Goal: Book appointment/travel/reservation

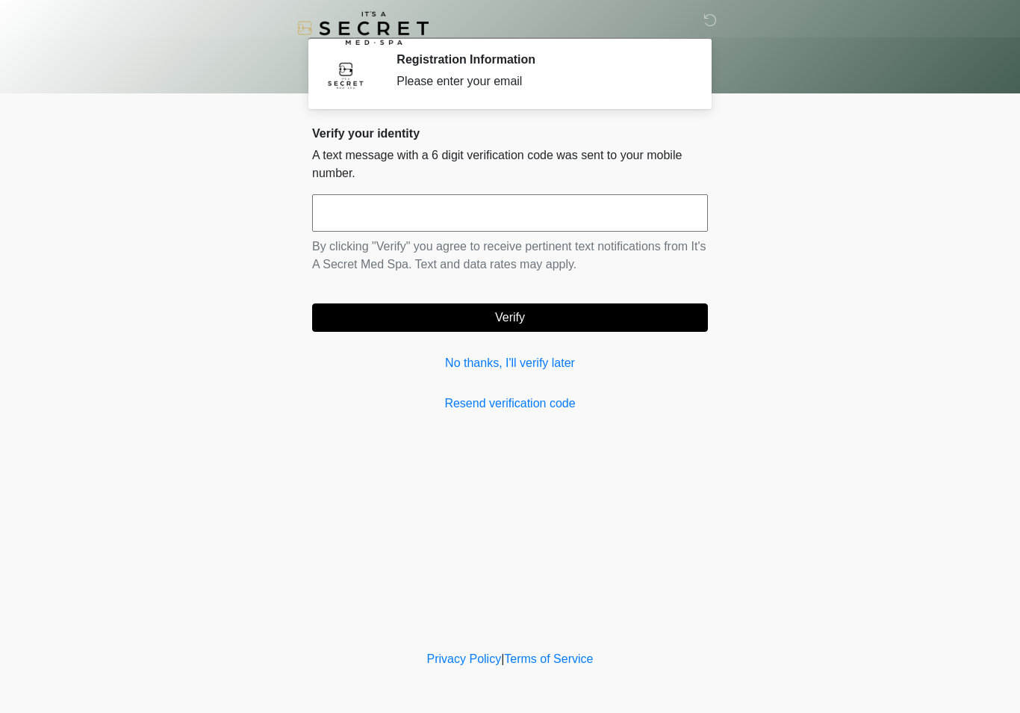
click at [555, 214] on input "text" at bounding box center [510, 212] width 396 height 37
type input "******"
click at [621, 317] on button "Verify" at bounding box center [510, 317] width 396 height 28
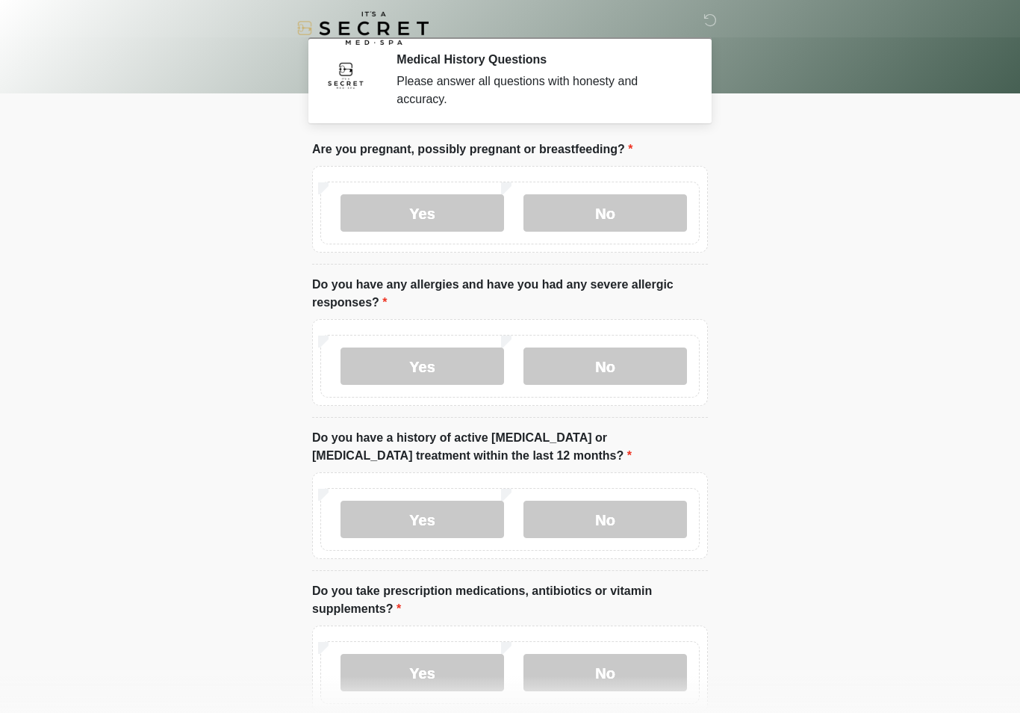
click at [641, 218] on label "No" at bounding box center [606, 212] width 164 height 37
click at [464, 366] on label "Yes" at bounding box center [423, 365] width 164 height 37
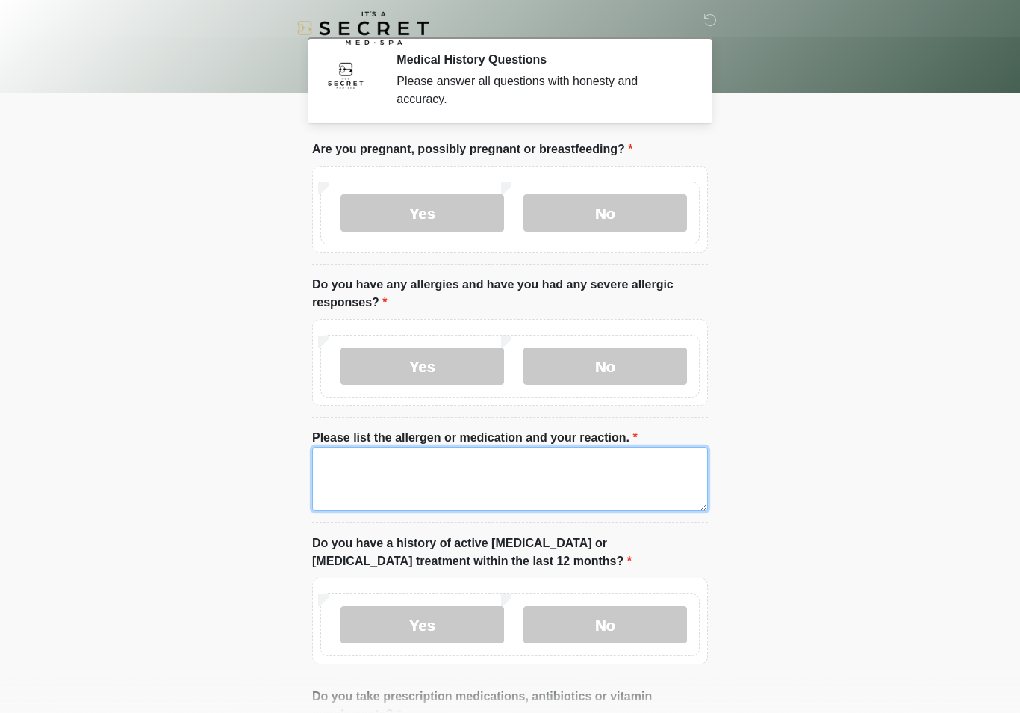
click at [491, 471] on textarea "Please list the allergen or medication and your reaction." at bounding box center [510, 479] width 396 height 64
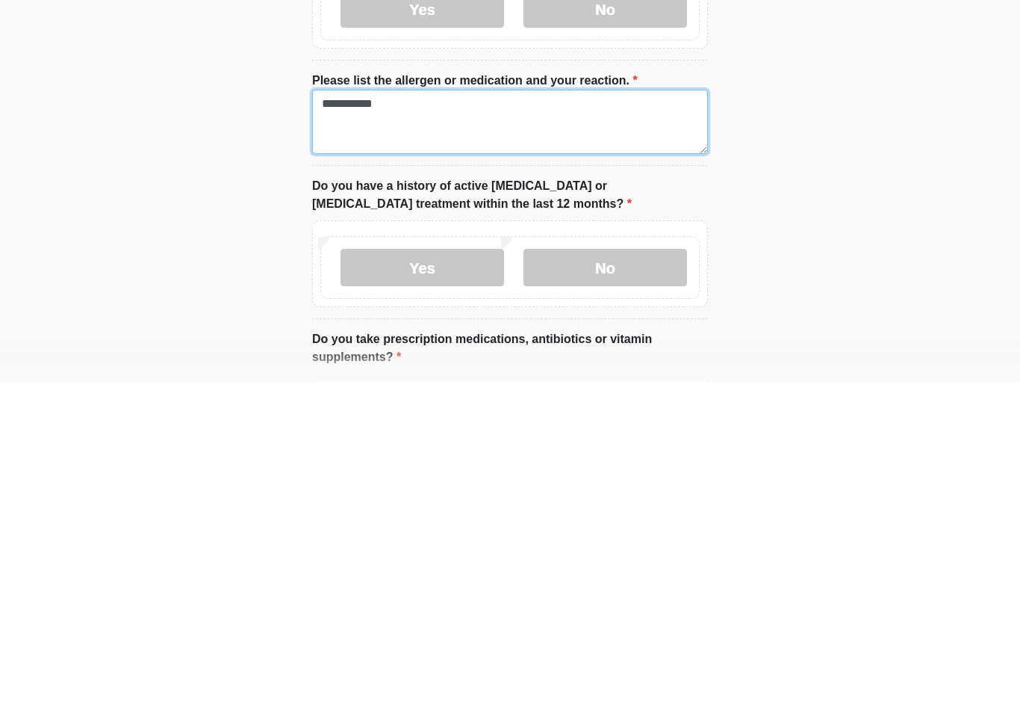
scroll to position [27, 0]
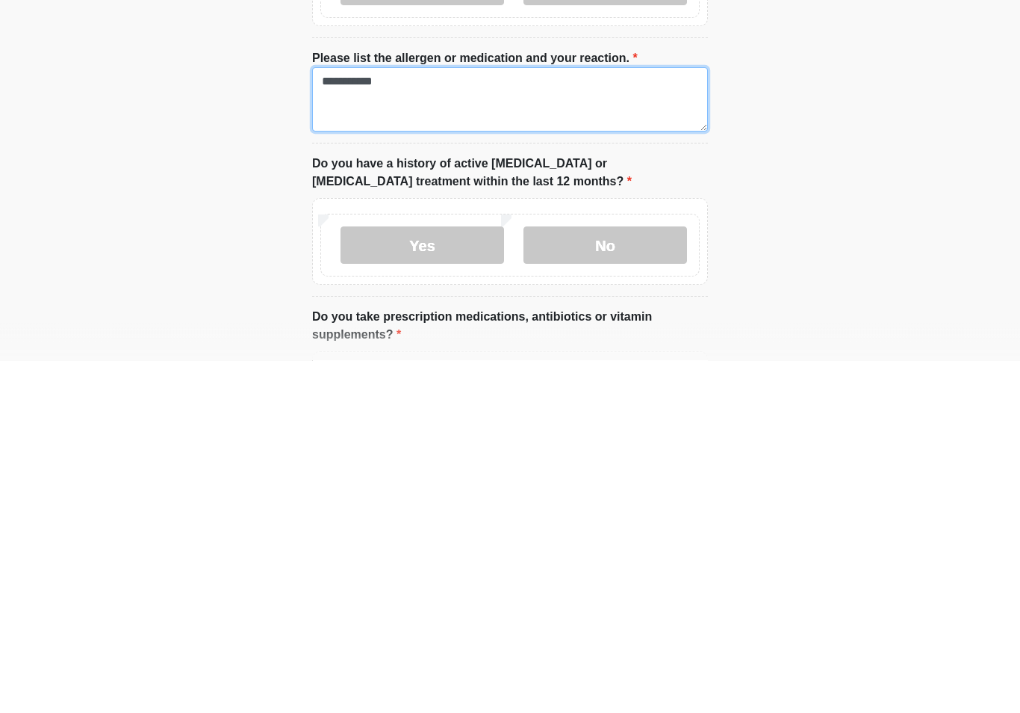
type textarea "**********"
click at [641, 579] on label "No" at bounding box center [606, 597] width 164 height 37
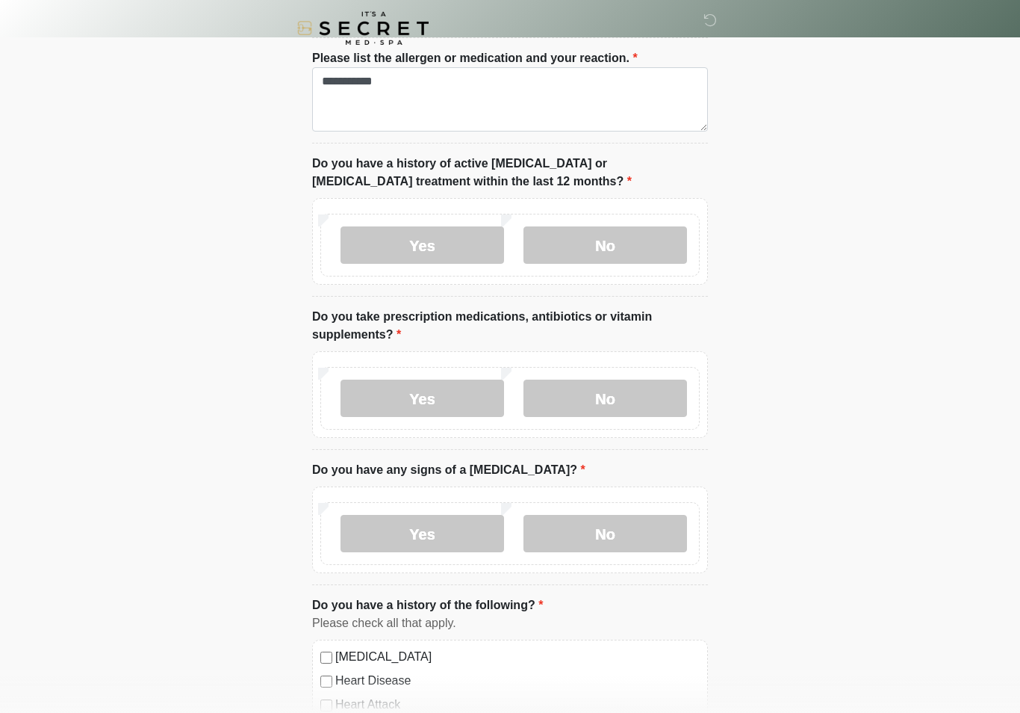
click at [455, 406] on label "Yes" at bounding box center [423, 397] width 164 height 37
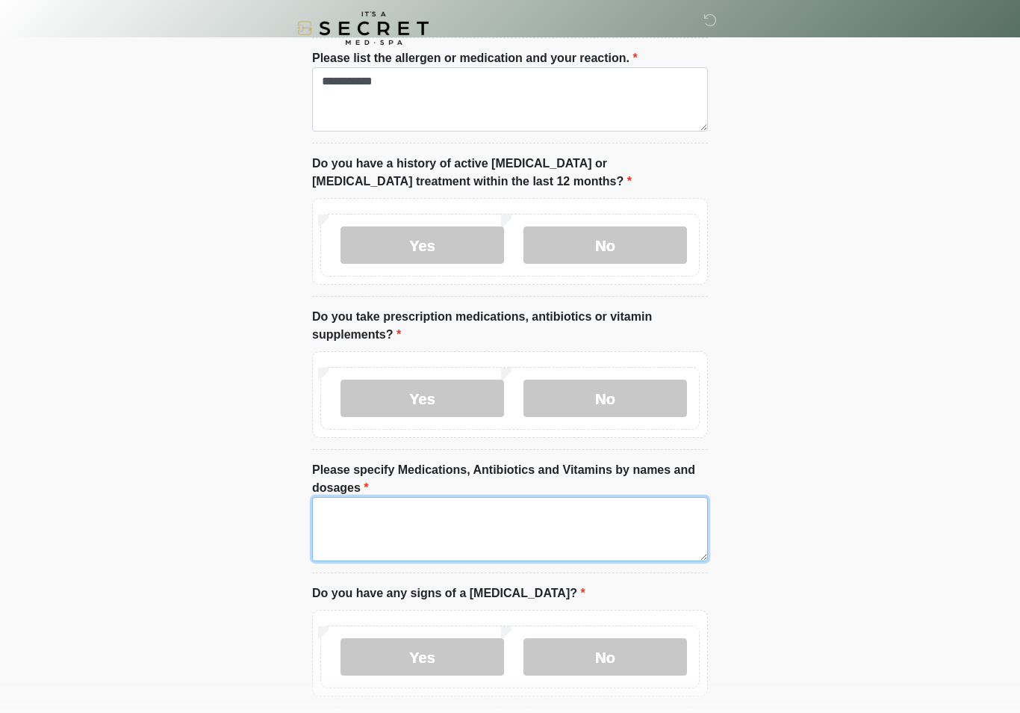
click at [512, 526] on textarea "Please specify Medications, Antibiotics and Vitamins by names and dosages" at bounding box center [510, 529] width 396 height 64
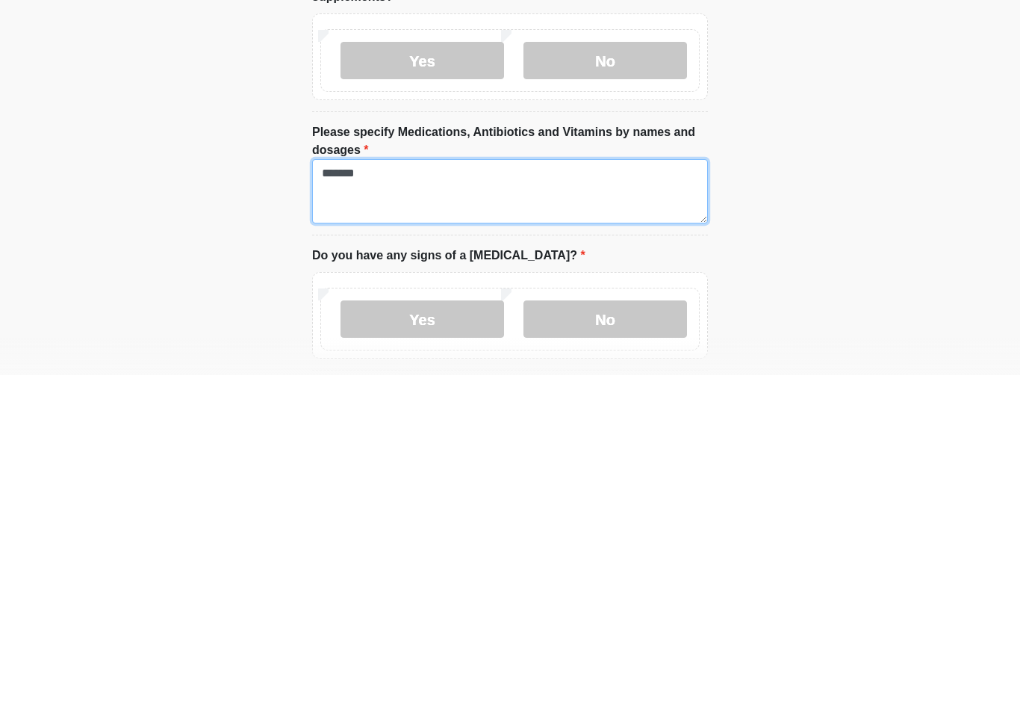
click at [510, 497] on textarea "*******" at bounding box center [510, 529] width 396 height 64
type textarea "**********"
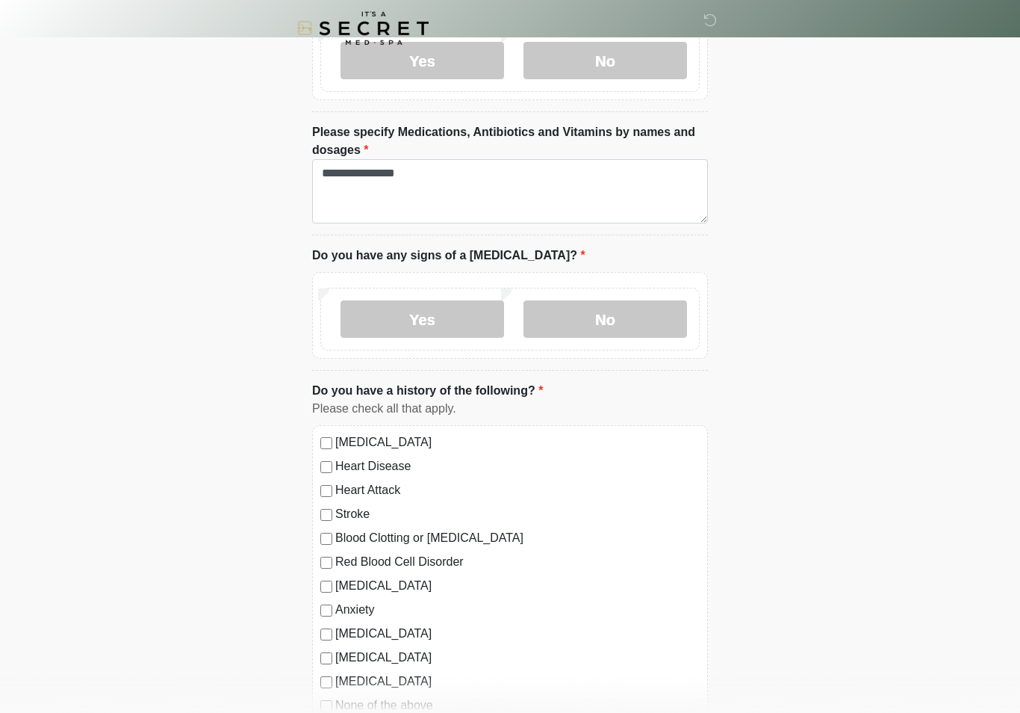
click at [648, 322] on label "No" at bounding box center [606, 318] width 164 height 37
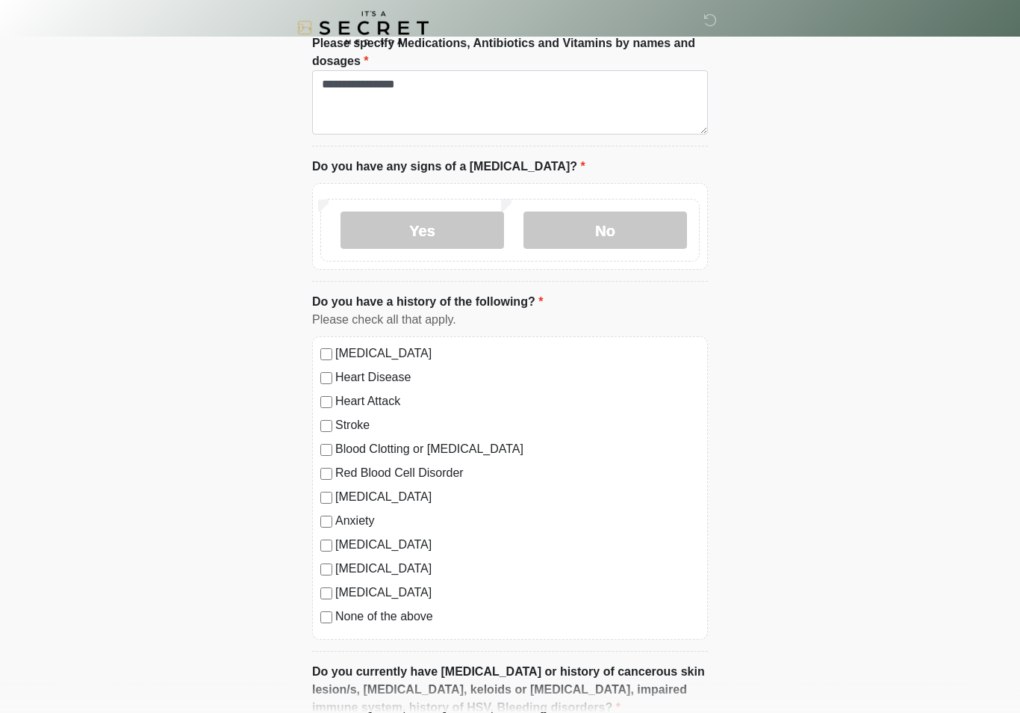
scroll to position [806, 0]
click at [356, 519] on label "Anxiety" at bounding box center [517, 521] width 364 height 18
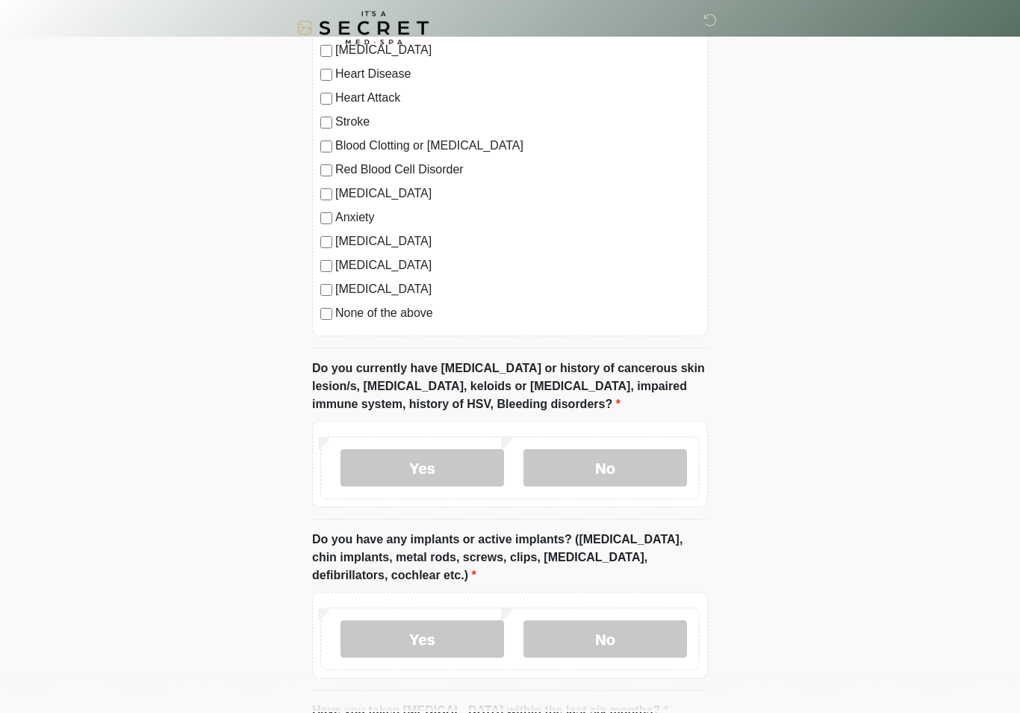
scroll to position [1111, 0]
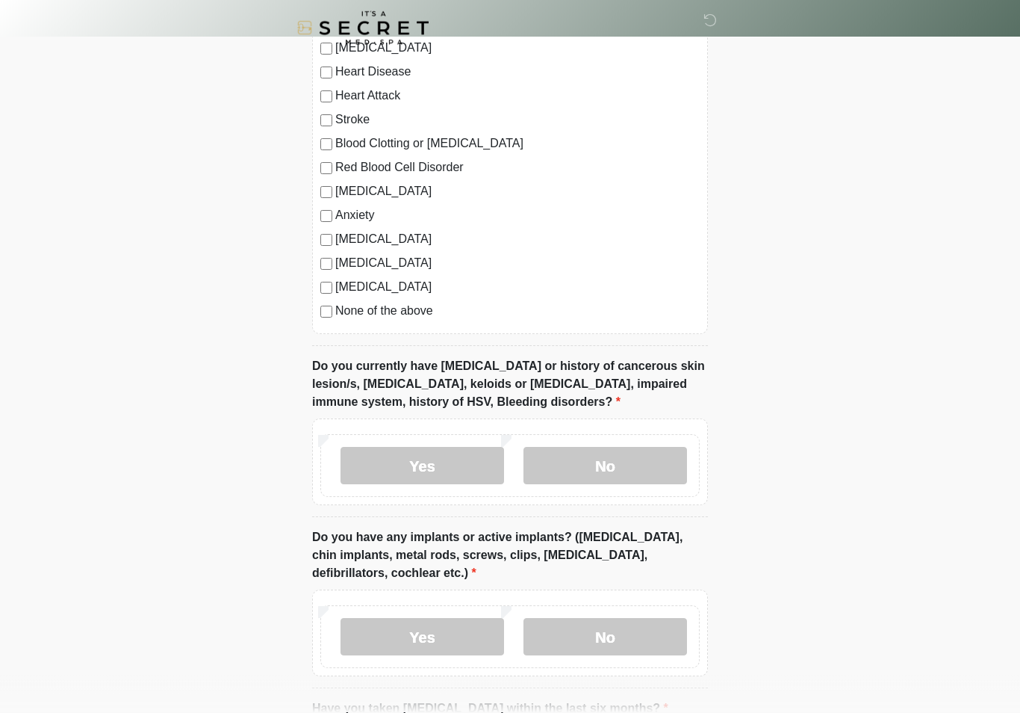
click at [646, 464] on label "No" at bounding box center [606, 465] width 164 height 37
click at [617, 640] on label "No" at bounding box center [606, 636] width 164 height 37
click at [456, 628] on label "Yes" at bounding box center [423, 636] width 164 height 37
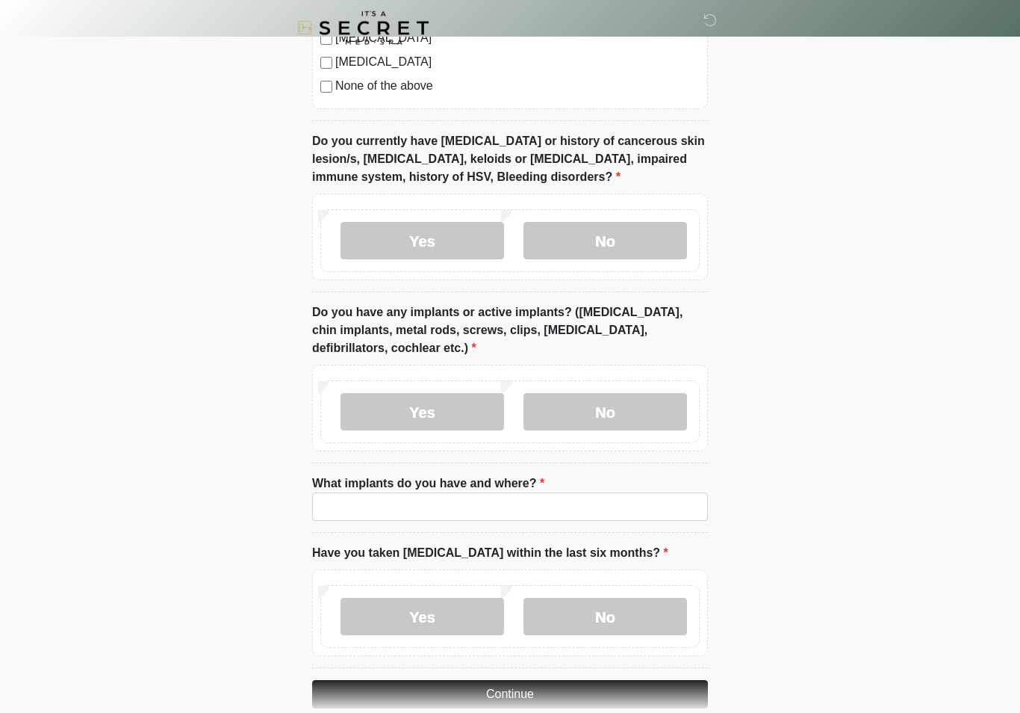
scroll to position [1337, 0]
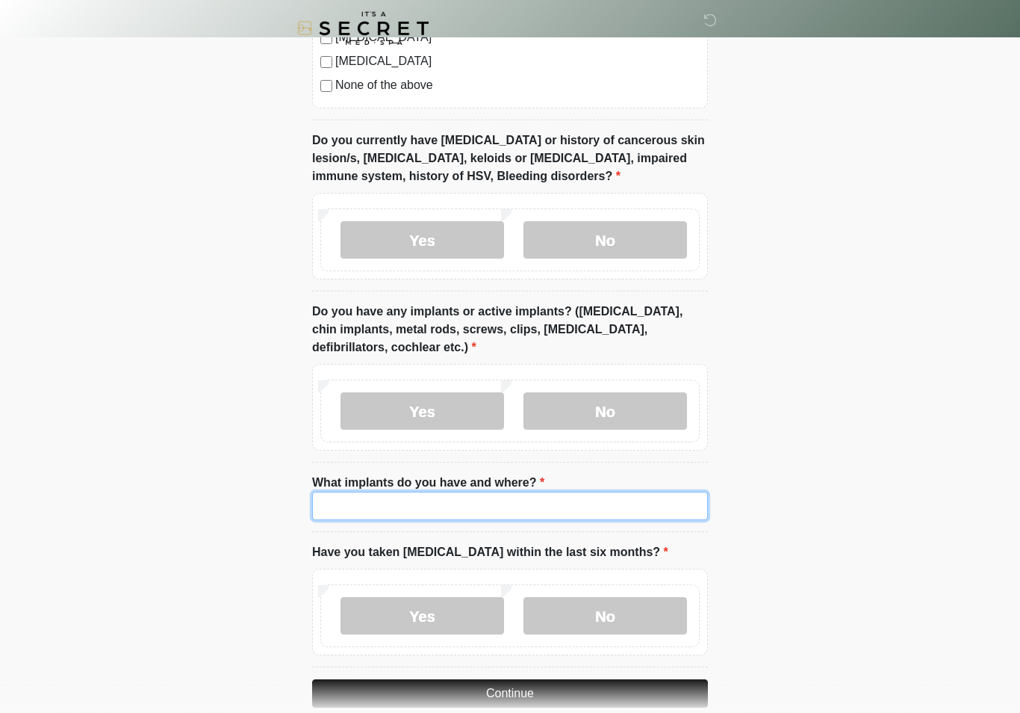
click at [566, 497] on input "What implants do you have and where?" at bounding box center [510, 505] width 396 height 28
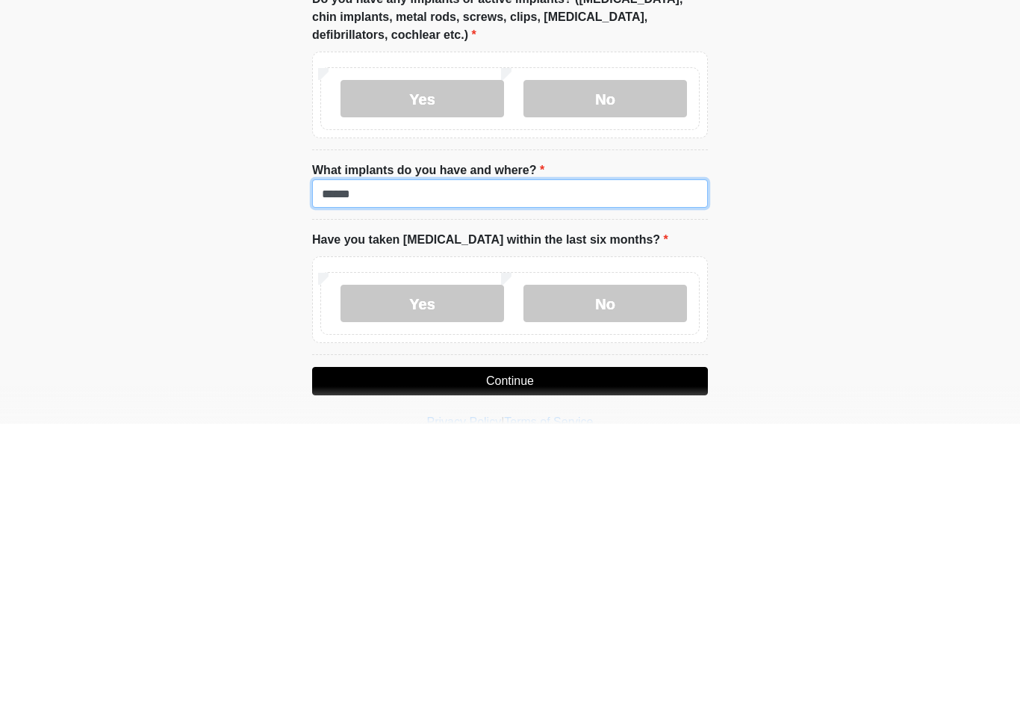
scroll to position [1361, 0]
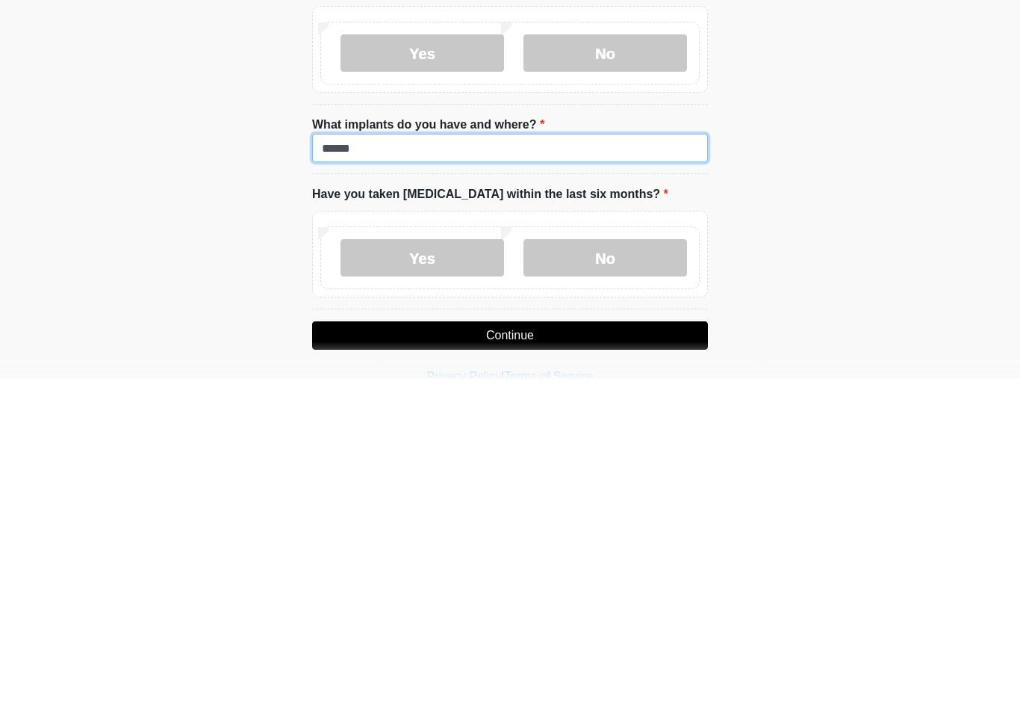
type input "******"
click at [627, 573] on label "No" at bounding box center [606, 591] width 164 height 37
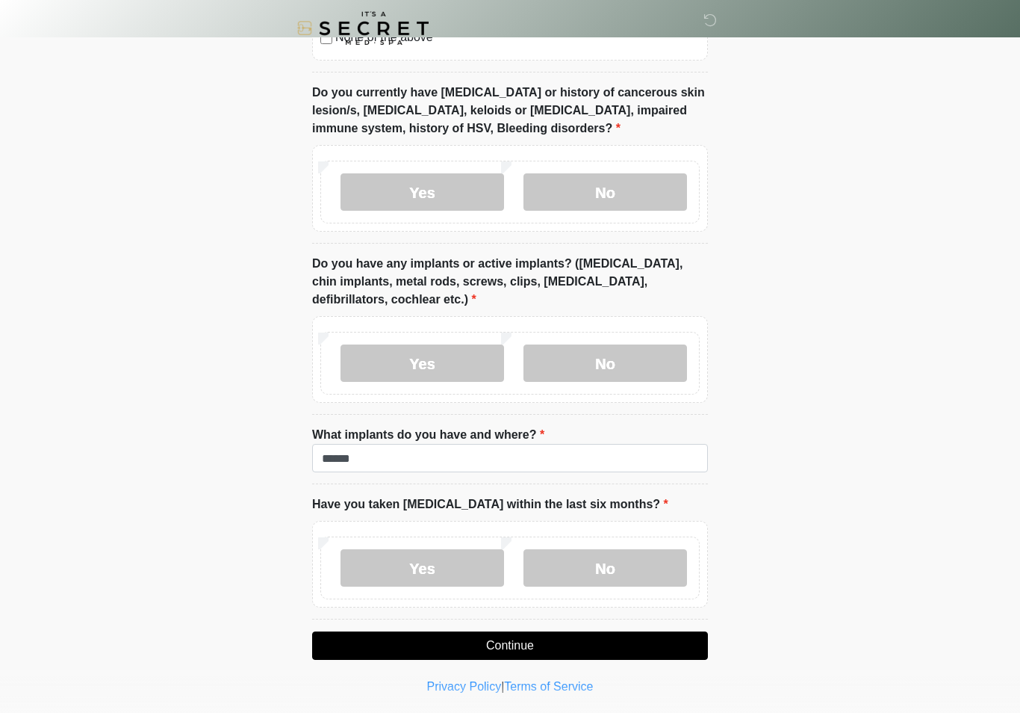
click at [671, 653] on button "Continue" at bounding box center [510, 645] width 396 height 28
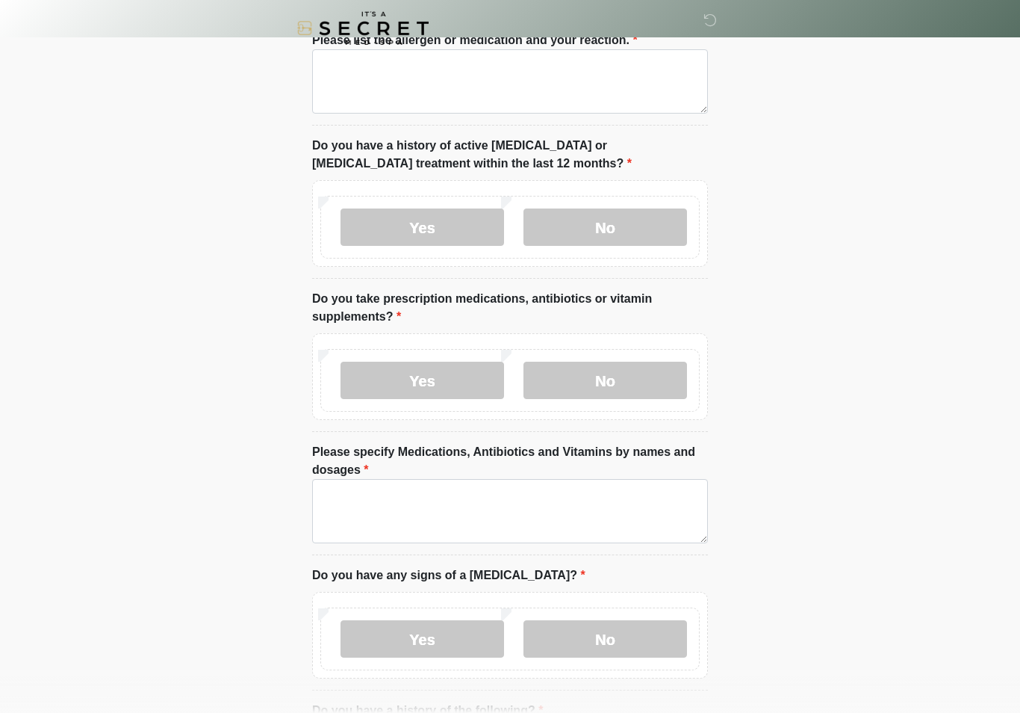
scroll to position [0, 0]
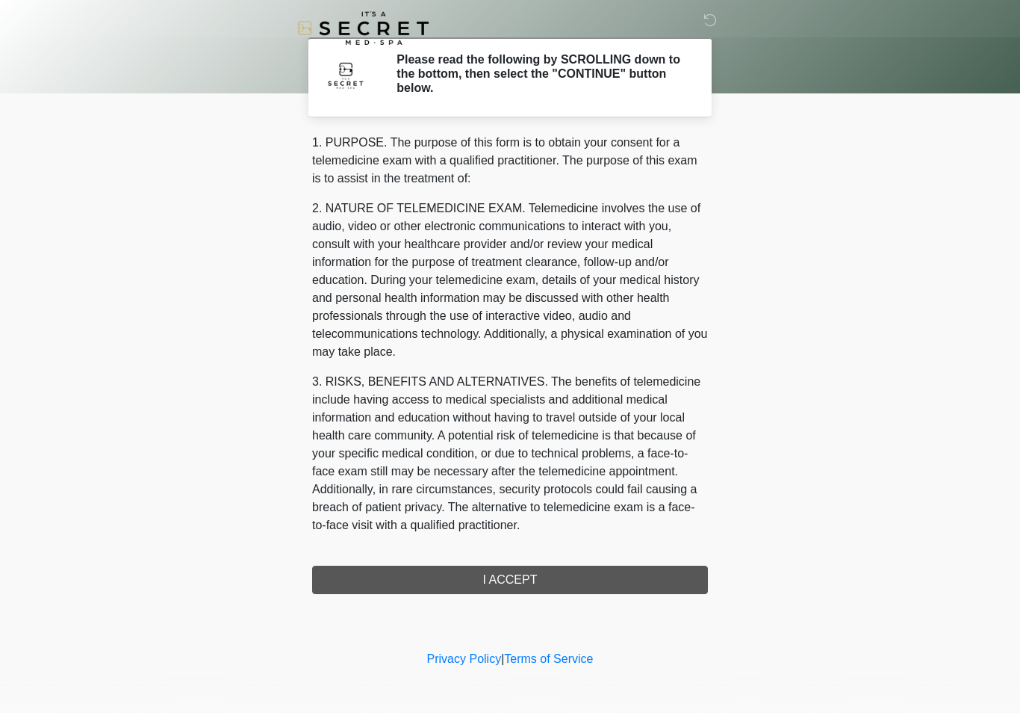
click at [642, 574] on div "1. PURPOSE. The purpose of this form is to obtain your consent for a telemedici…" at bounding box center [510, 364] width 396 height 460
click at [631, 580] on div "1. PURPOSE. The purpose of this form is to obtain your consent for a telemedici…" at bounding box center [510, 364] width 396 height 460
click at [519, 580] on div "1. PURPOSE. The purpose of this form is to obtain your consent for a telemedici…" at bounding box center [510, 364] width 396 height 460
click at [527, 578] on div "1. PURPOSE. The purpose of this form is to obtain your consent for a telemedici…" at bounding box center [510, 364] width 396 height 460
click at [536, 580] on div "1. PURPOSE. The purpose of this form is to obtain your consent for a telemedici…" at bounding box center [510, 364] width 396 height 460
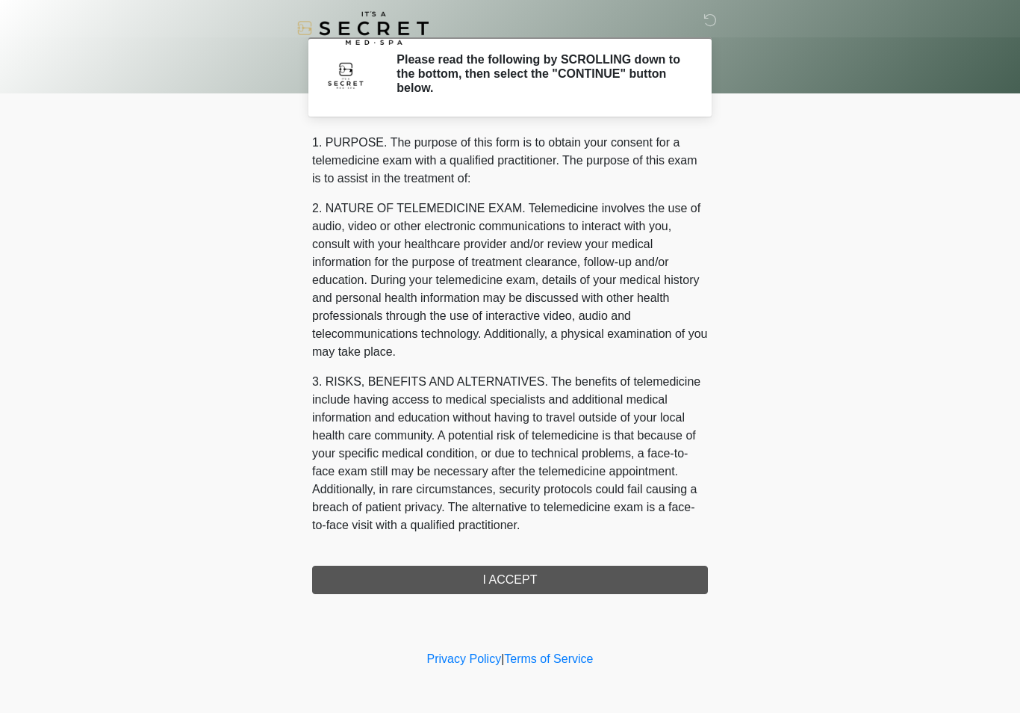
click at [574, 584] on div "1. PURPOSE. The purpose of this form is to obtain your consent for a telemedici…" at bounding box center [510, 364] width 396 height 460
click at [574, 583] on div "1. PURPOSE. The purpose of this form is to obtain your consent for a telemedici…" at bounding box center [510, 364] width 396 height 460
click at [561, 583] on div "1. PURPOSE. The purpose of this form is to obtain your consent for a telemedici…" at bounding box center [510, 364] width 396 height 460
click at [534, 83] on h2 "Please read the following by SCROLLING down to the bottom, then select the "CON…" at bounding box center [541, 73] width 289 height 43
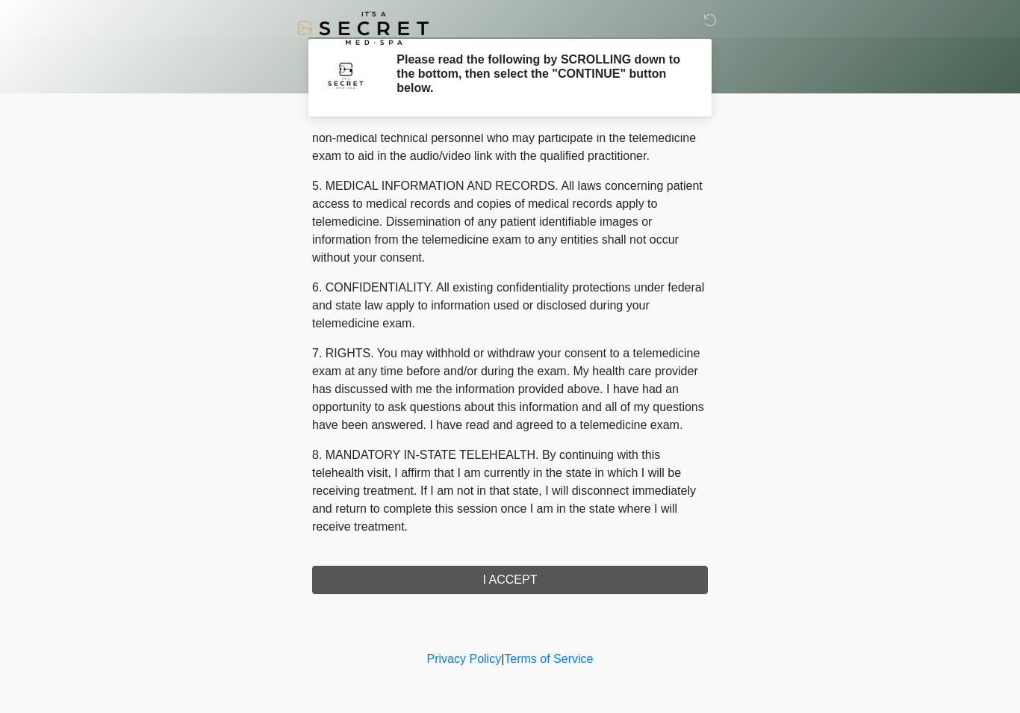
click at [587, 577] on div "1. PURPOSE. The purpose of this form is to obtain your consent for a telemedici…" at bounding box center [510, 364] width 396 height 460
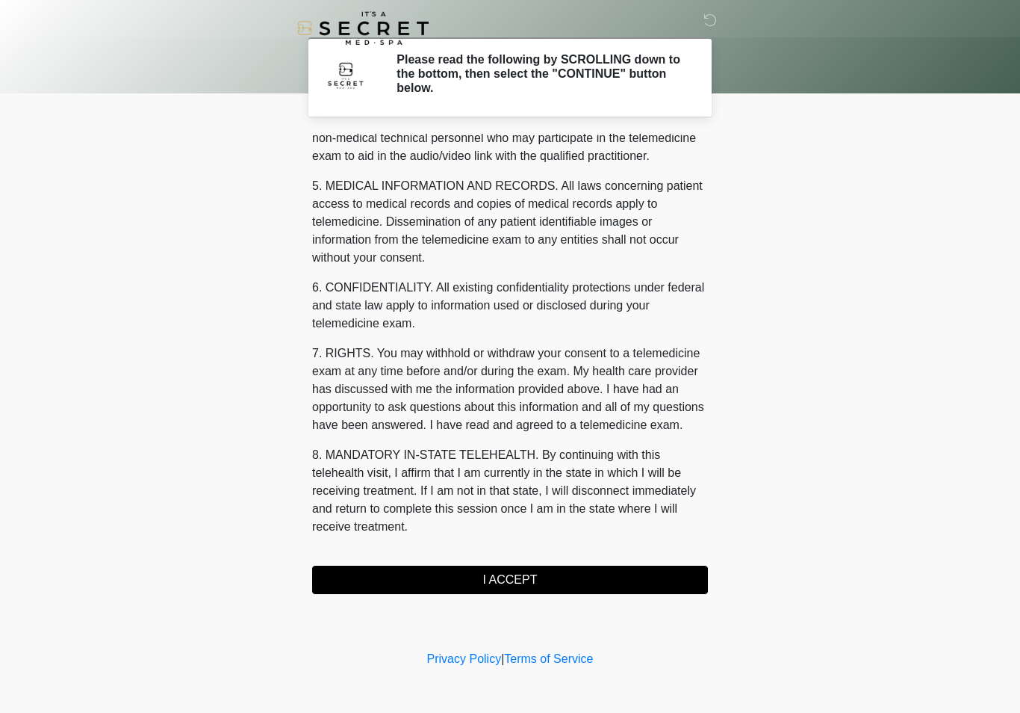
click at [586, 576] on button "I ACCEPT" at bounding box center [510, 579] width 396 height 28
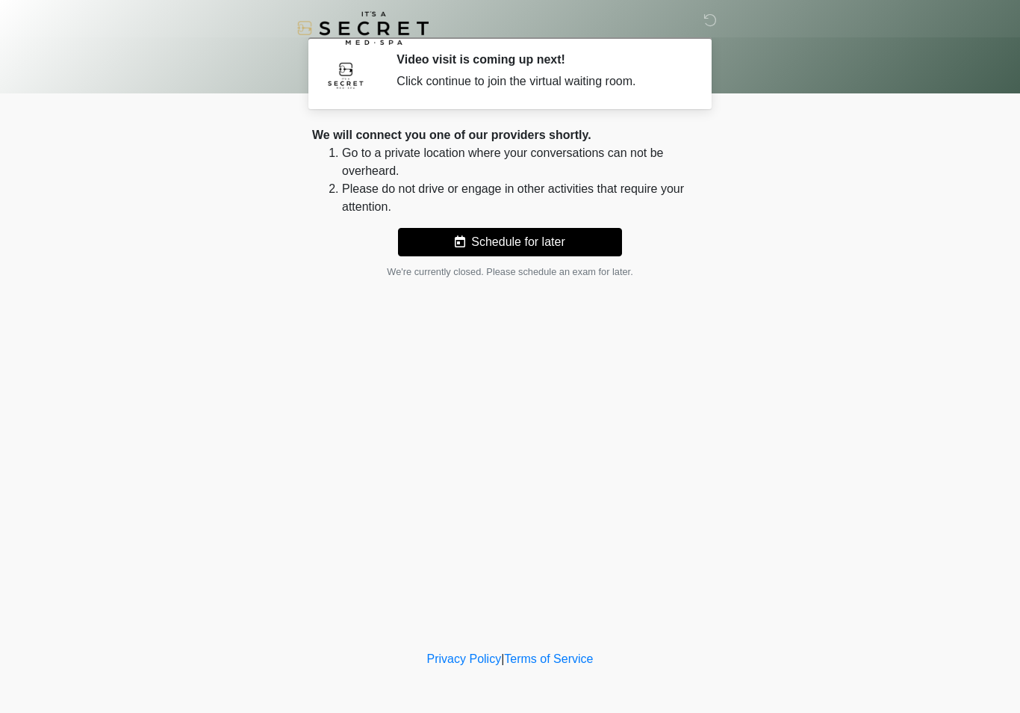
click at [415, 85] on div "Click continue to join the virtual waiting room." at bounding box center [541, 81] width 289 height 18
click at [404, 65] on h2 "Video visit is coming up next!" at bounding box center [541, 59] width 289 height 14
click at [648, 73] on div "Click continue to join the virtual waiting room." at bounding box center [541, 81] width 289 height 18
click at [620, 157] on li "Go to a private location where your conversations can not be overheard." at bounding box center [525, 162] width 366 height 36
click at [620, 58] on h2 "Video visit is coming up next!" at bounding box center [541, 59] width 289 height 14
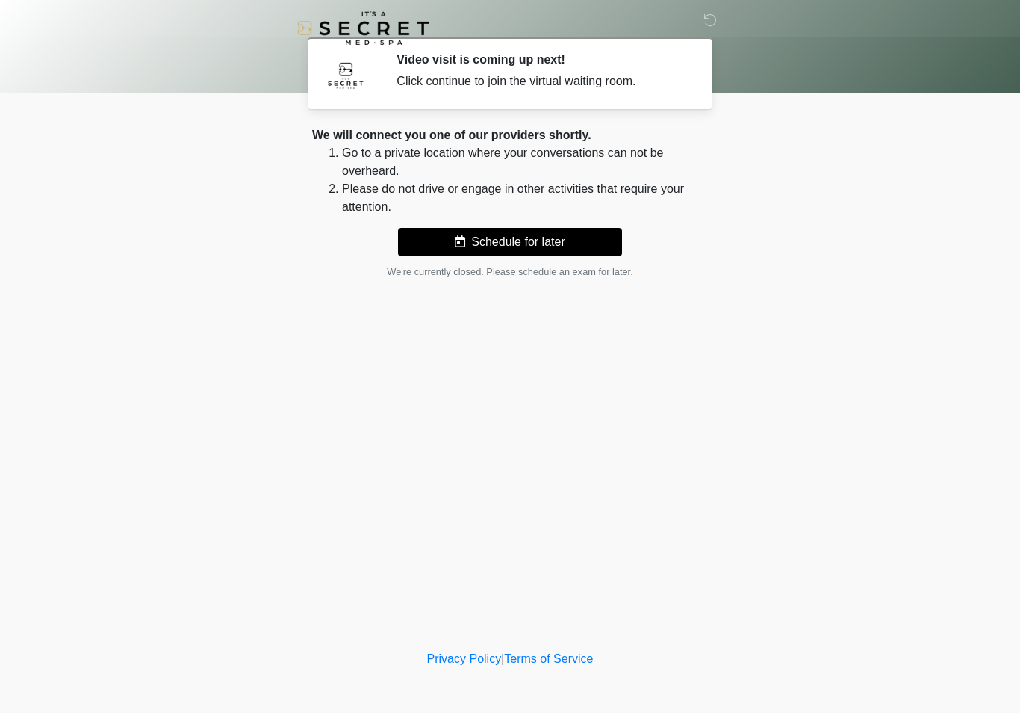
click at [680, 69] on div "Video visit is coming up next! Click continue to join the virtual waiting room." at bounding box center [541, 73] width 289 height 42
click at [588, 234] on button "Schedule for later" at bounding box center [510, 242] width 224 height 28
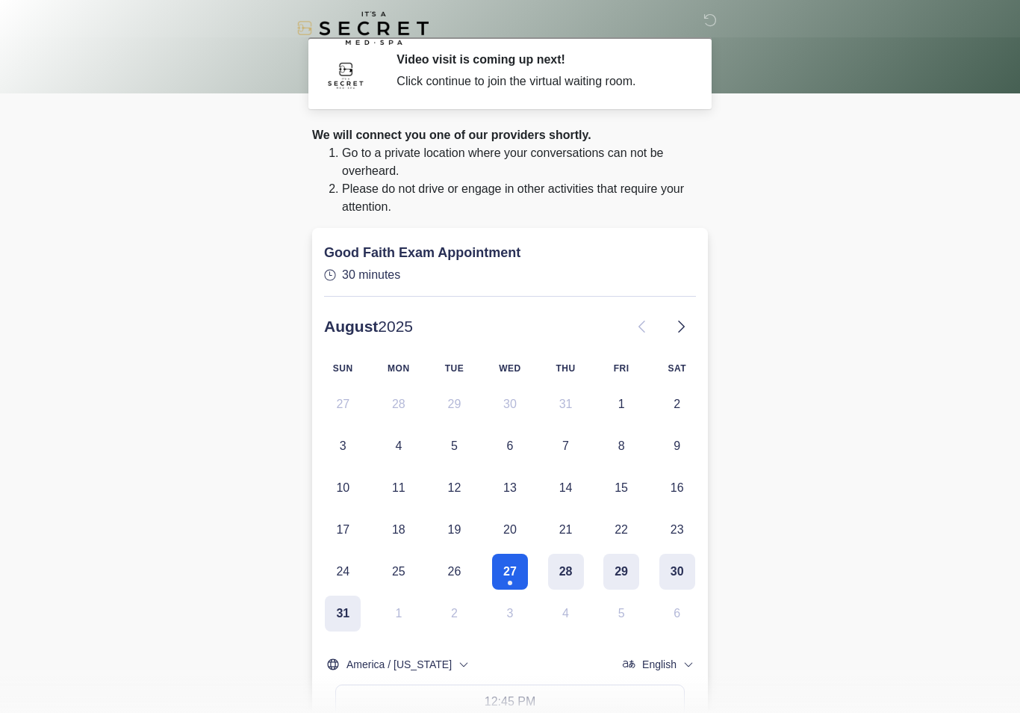
click at [505, 578] on button "27" at bounding box center [510, 571] width 36 height 36
click at [519, 563] on button "27" at bounding box center [510, 571] width 36 height 36
click at [519, 573] on button "27" at bounding box center [510, 571] width 36 height 36
click at [786, 236] on body "‎ ‎ Video visit is coming up next! Click continue to join the virtual waiting r…" at bounding box center [510, 356] width 1020 height 713
click at [512, 568] on button "27" at bounding box center [510, 571] width 36 height 36
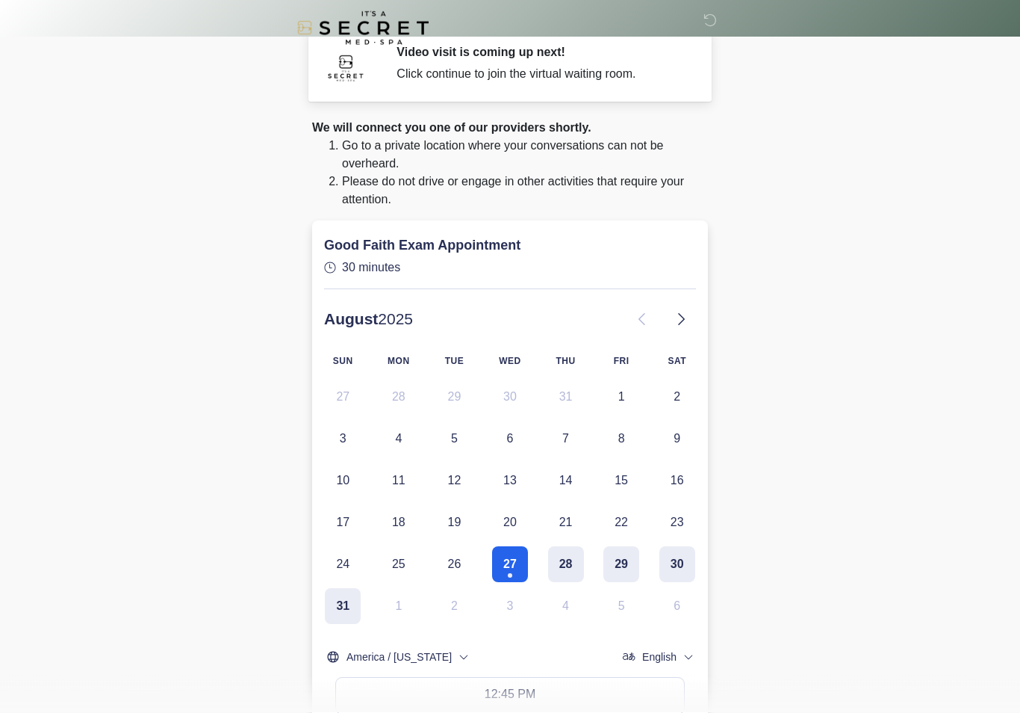
scroll to position [0, 0]
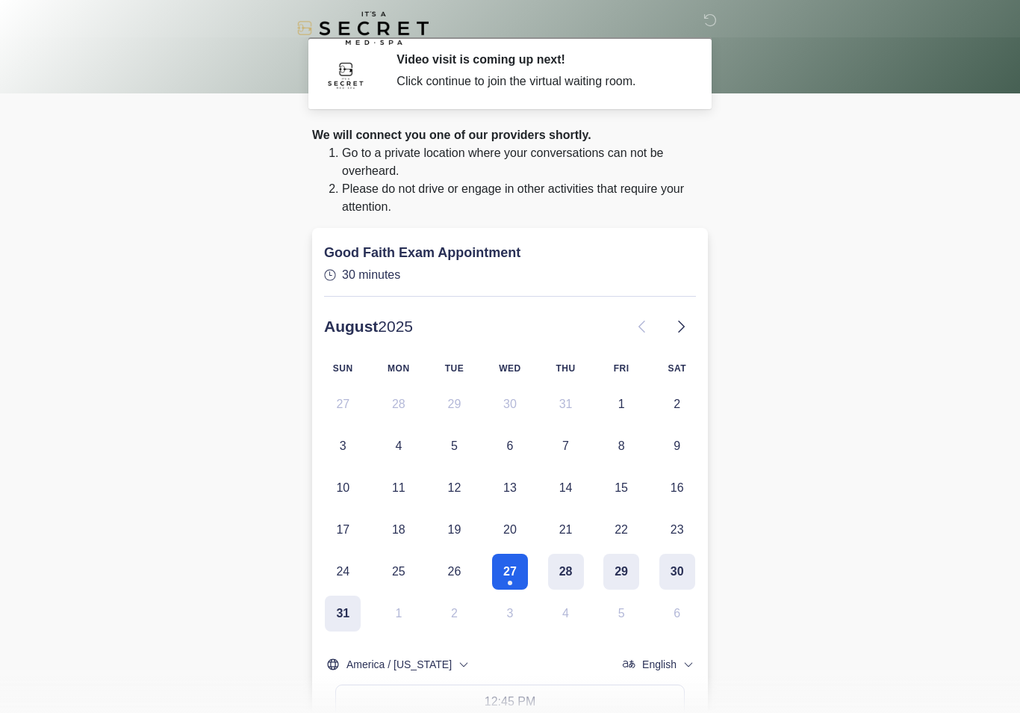
click at [511, 578] on button "27" at bounding box center [510, 571] width 36 height 36
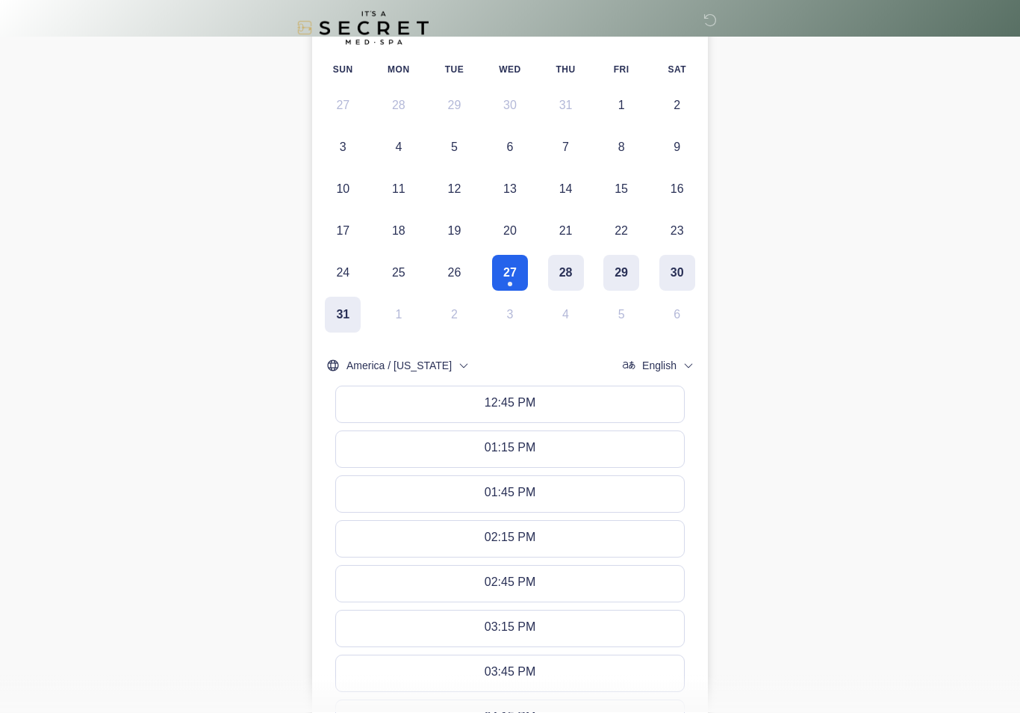
click at [602, 412] on button "12:45 PM" at bounding box center [510, 405] width 348 height 36
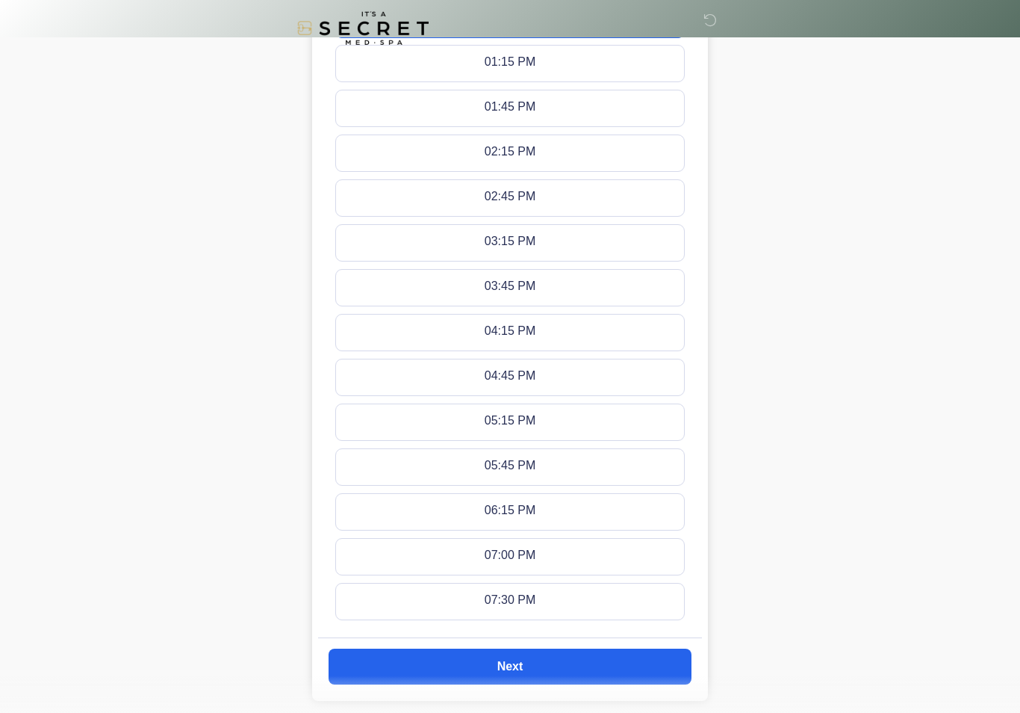
scroll to position [762, 0]
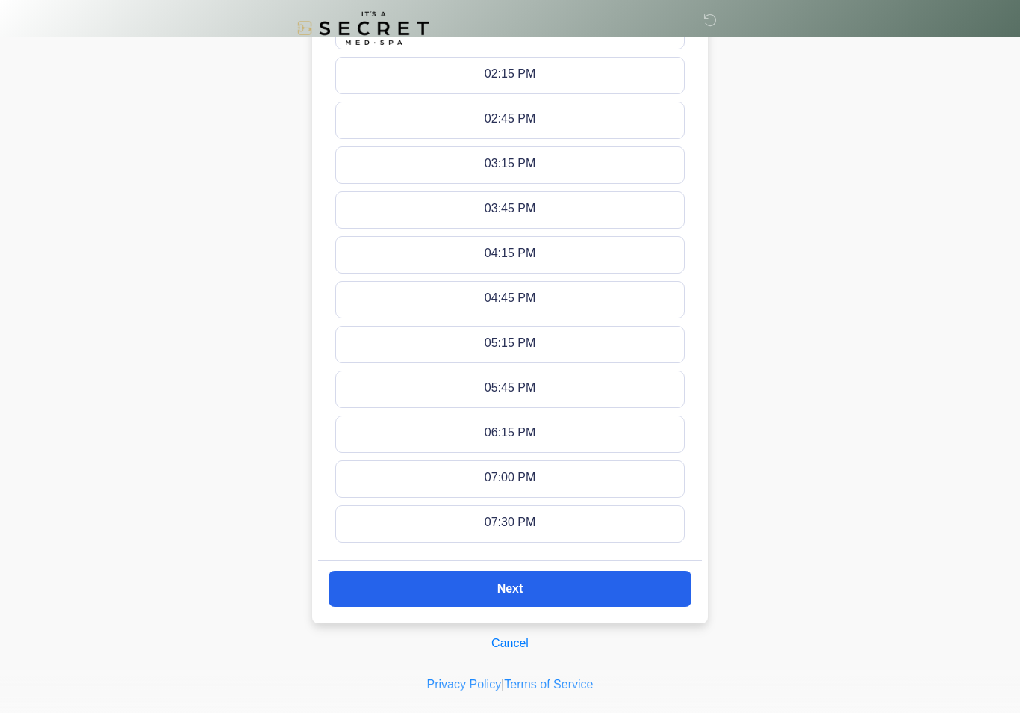
click at [527, 583] on button "Next" at bounding box center [510, 589] width 363 height 36
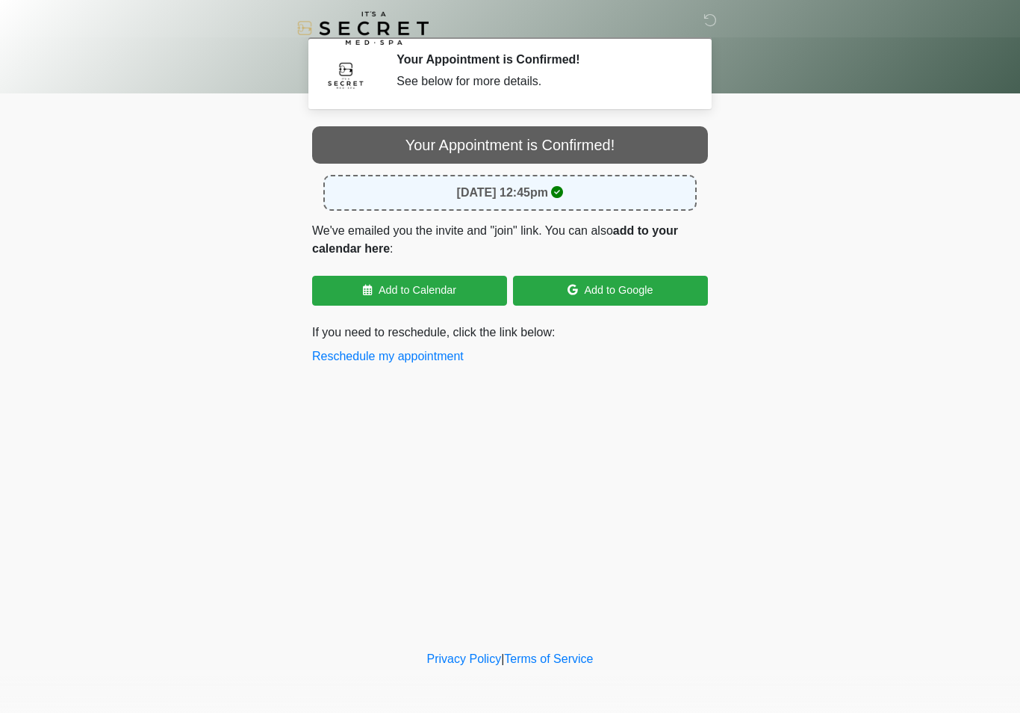
click at [569, 67] on div "Your Appointment is Confirmed! See below for more details." at bounding box center [541, 73] width 289 height 42
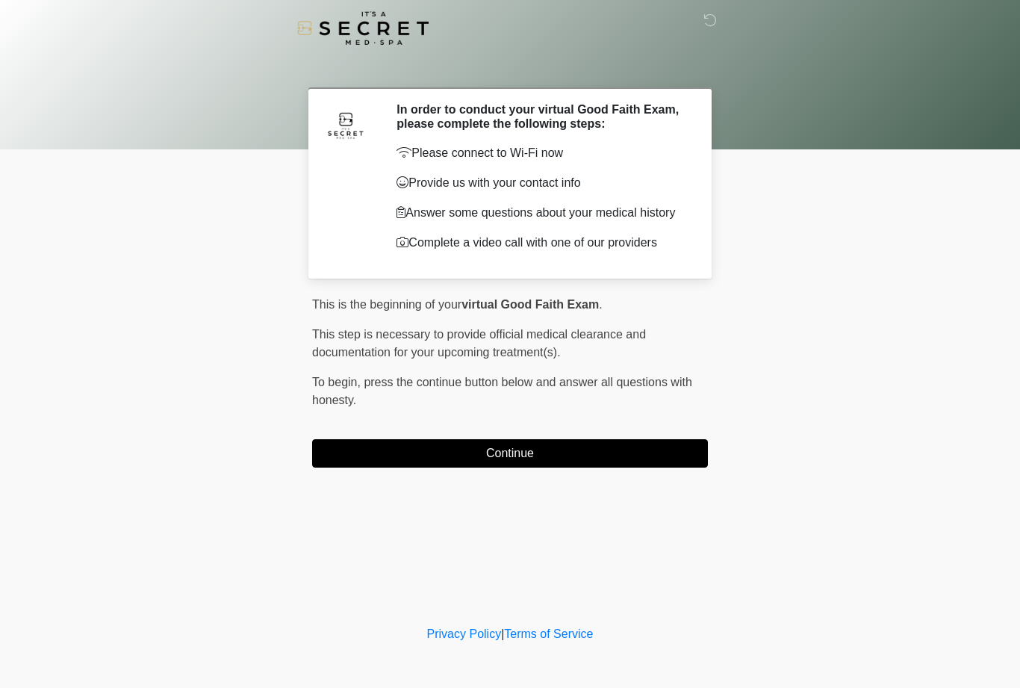
click at [571, 453] on button "Continue" at bounding box center [510, 453] width 396 height 28
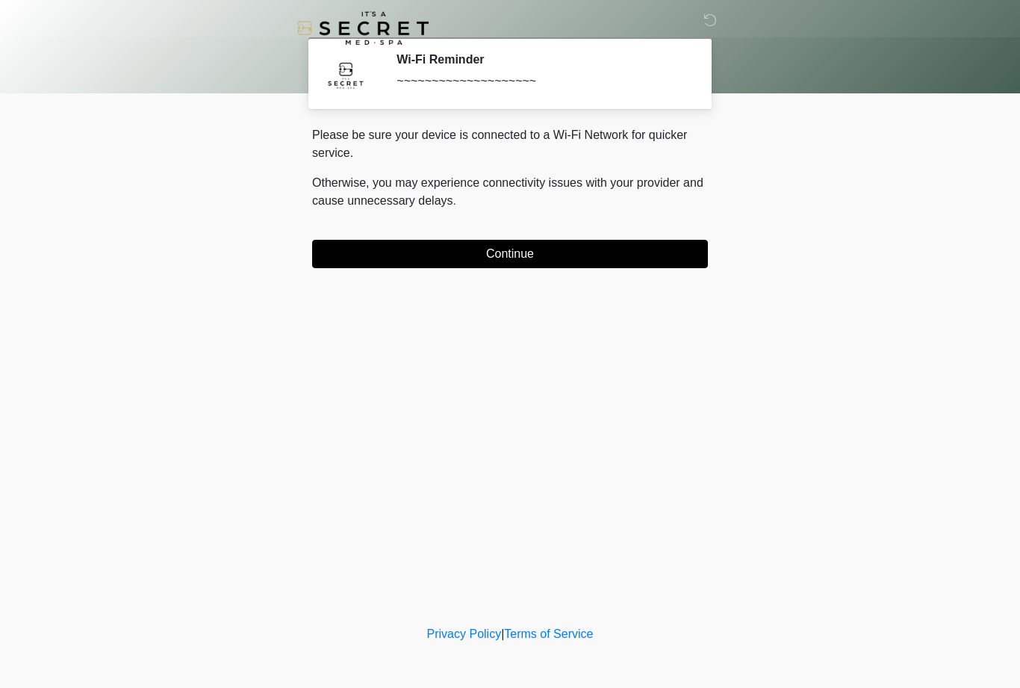
click at [587, 252] on button "Continue" at bounding box center [510, 254] width 396 height 28
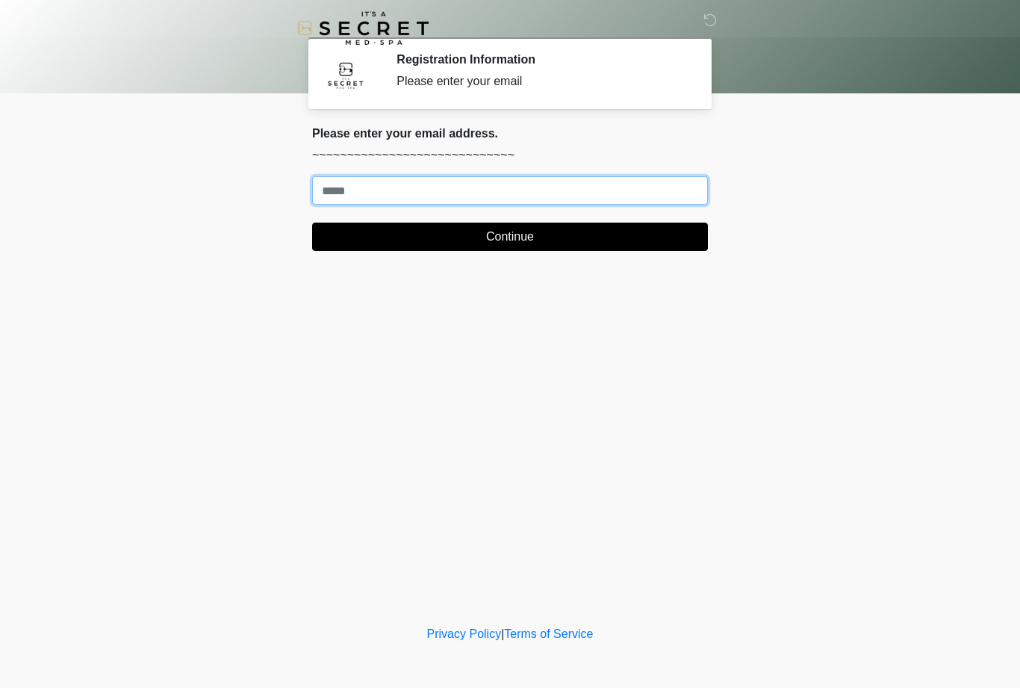
click at [504, 193] on input "Where should we email your treatment plan?" at bounding box center [510, 190] width 396 height 28
type input "**********"
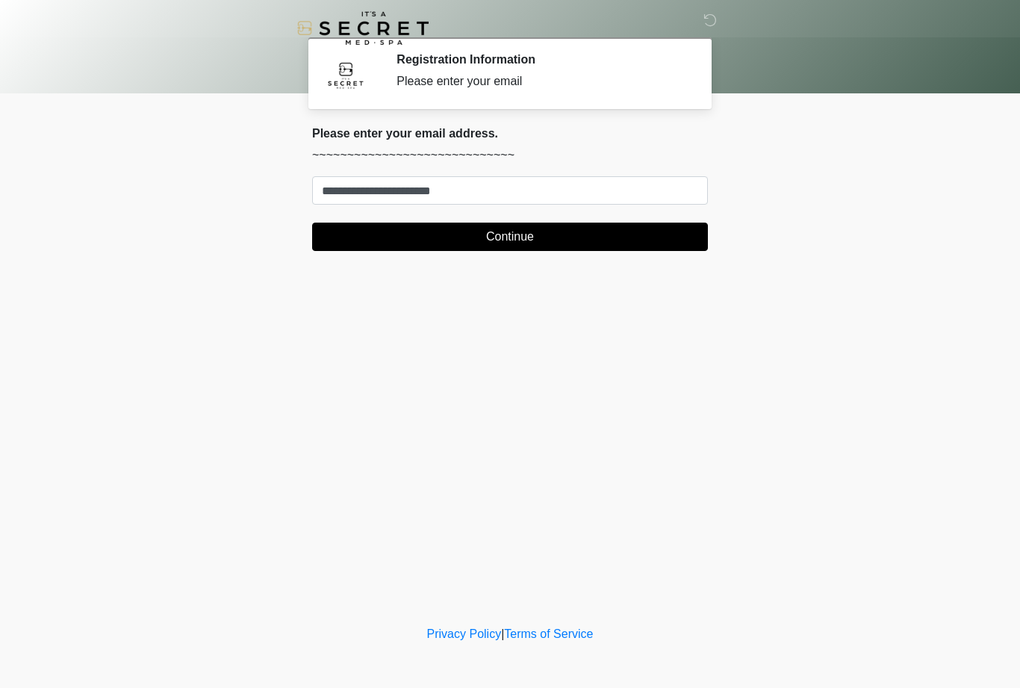
click at [591, 239] on button "Continue" at bounding box center [510, 237] width 396 height 28
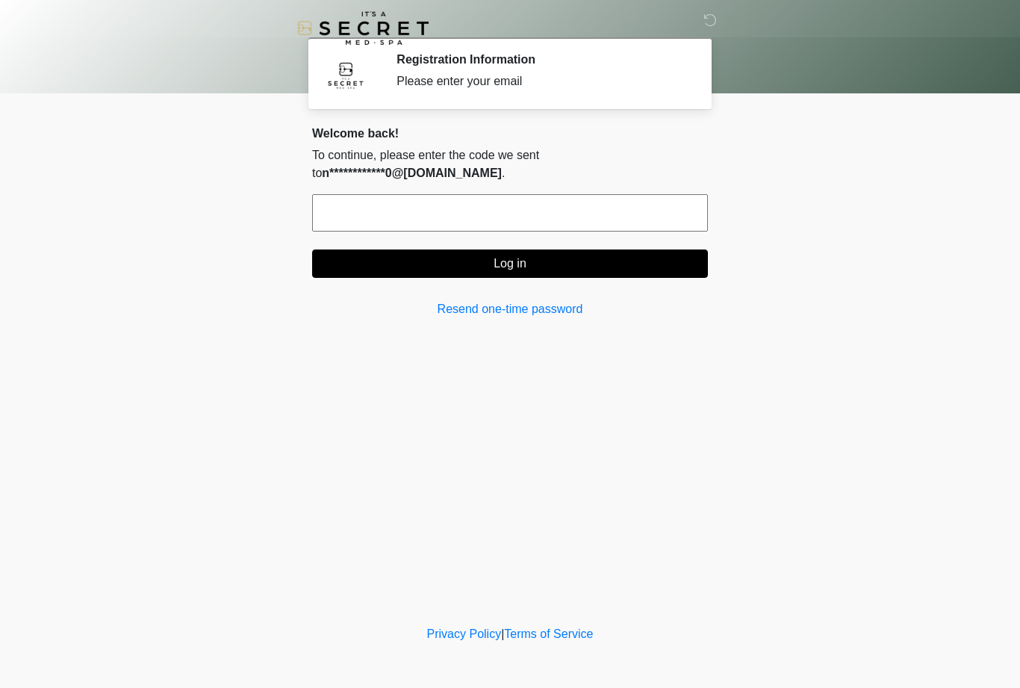
click at [619, 210] on input "text" at bounding box center [510, 212] width 396 height 37
type input "******"
click at [615, 259] on button "Log in" at bounding box center [510, 263] width 396 height 28
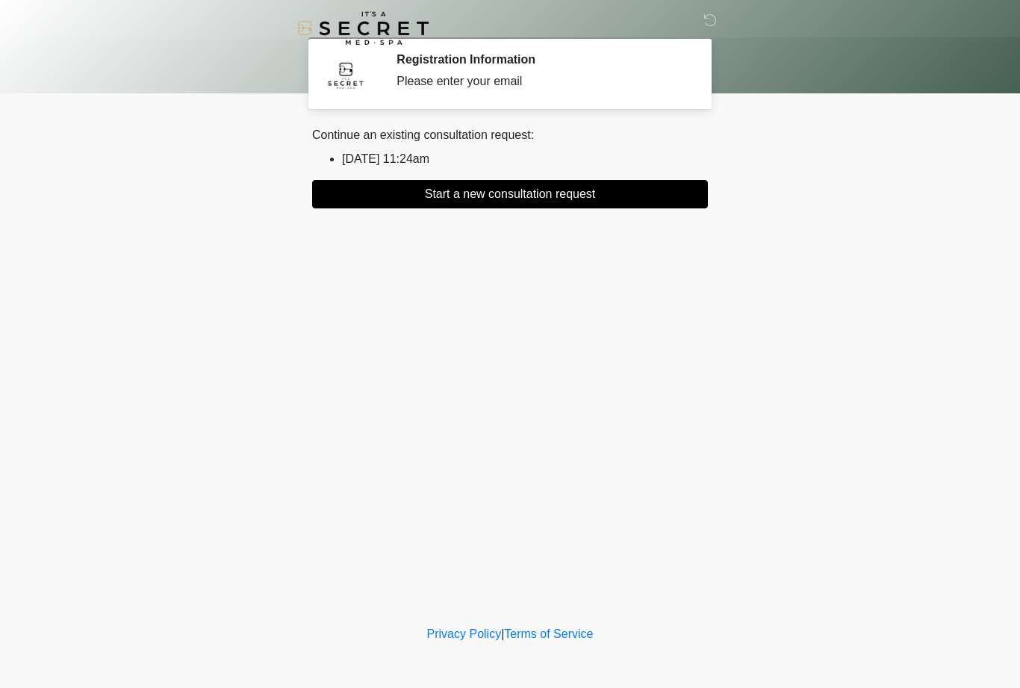
click at [634, 200] on button "Start a new consultation request" at bounding box center [510, 194] width 396 height 28
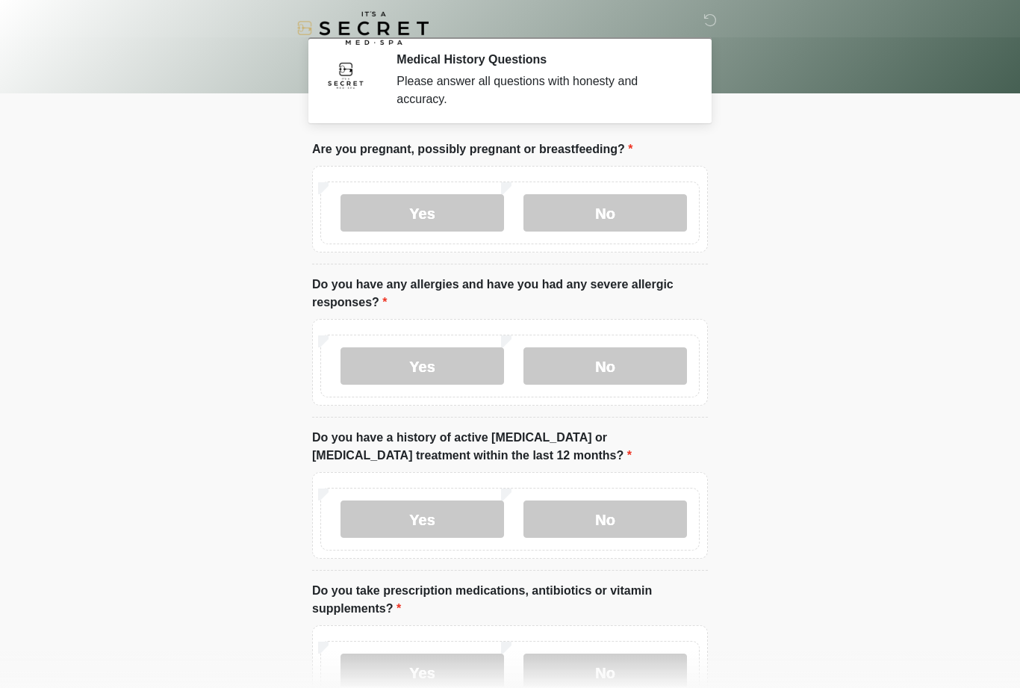
click at [711, 26] on icon at bounding box center [710, 19] width 13 height 13
